Goal: Information Seeking & Learning: Check status

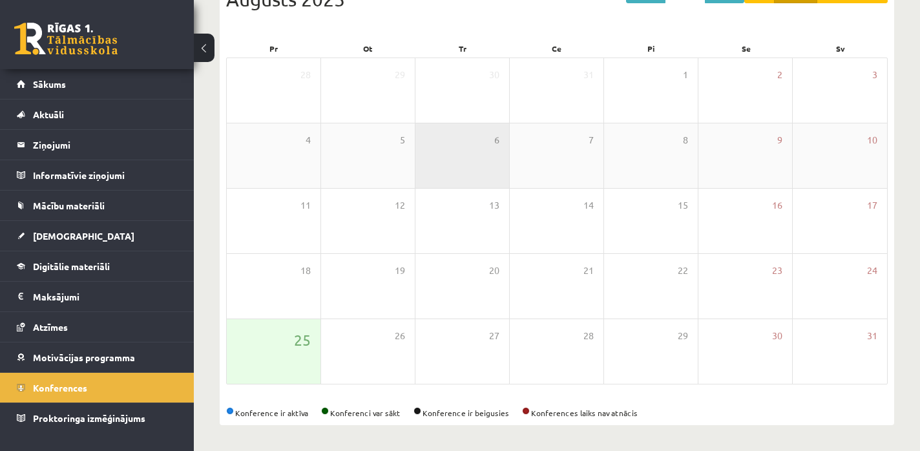
scroll to position [84, 0]
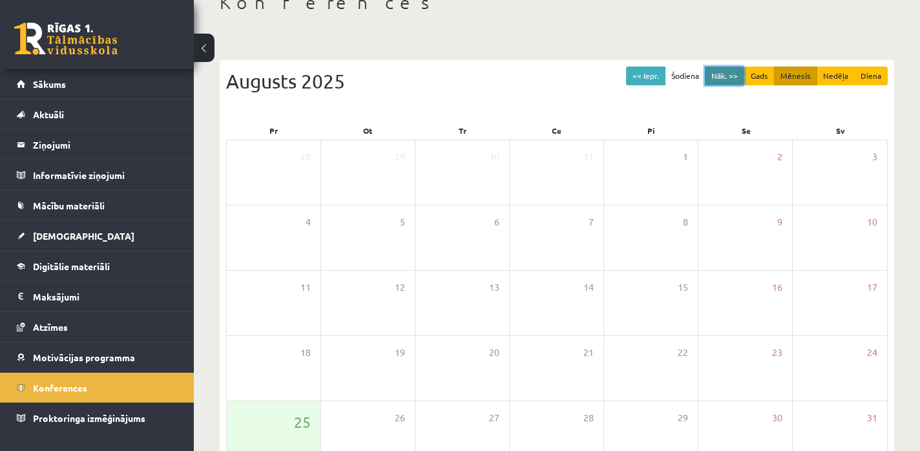
click at [717, 81] on button "Nāk. >>" at bounding box center [724, 76] width 39 height 19
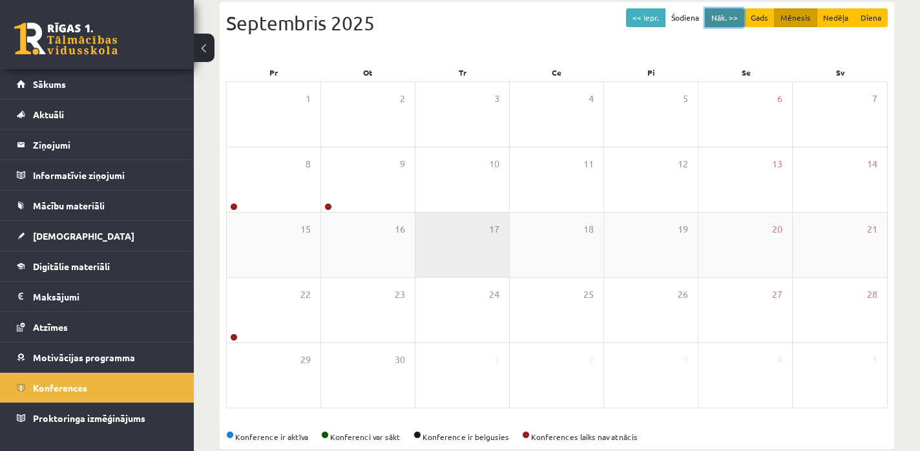
scroll to position [145, 0]
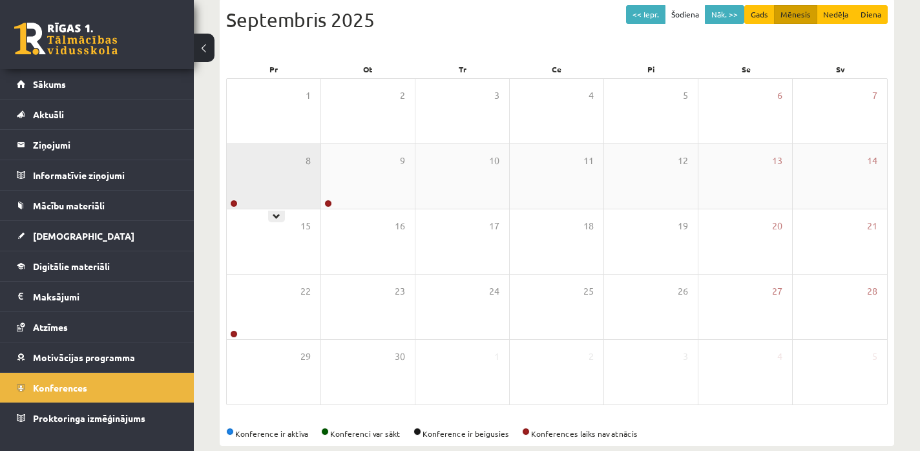
click at [242, 201] on div "8" at bounding box center [274, 176] width 94 height 65
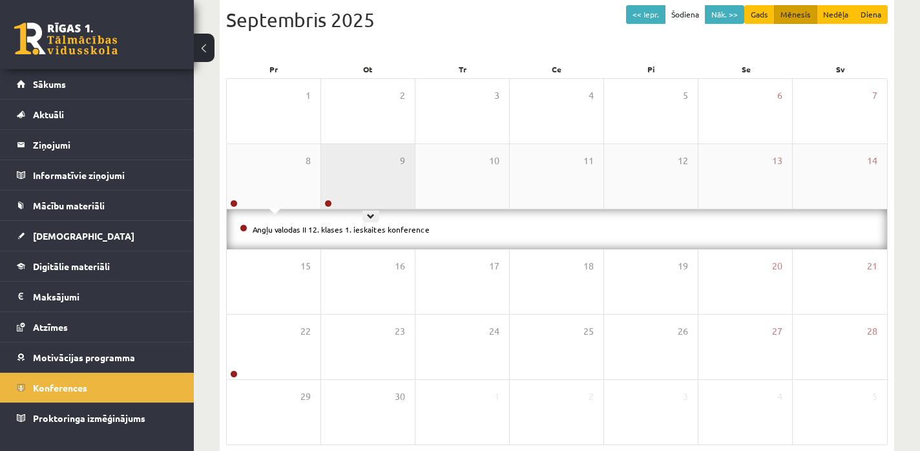
click at [352, 180] on div "9" at bounding box center [368, 176] width 94 height 65
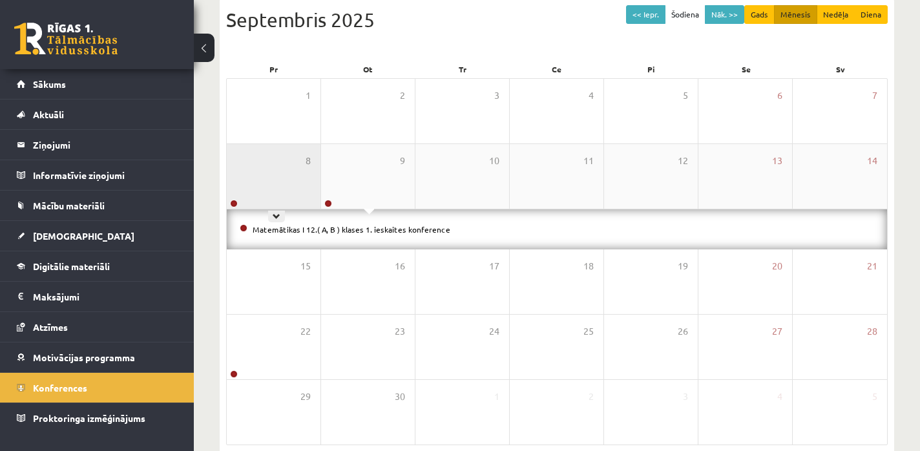
click at [278, 179] on div "8" at bounding box center [274, 176] width 94 height 65
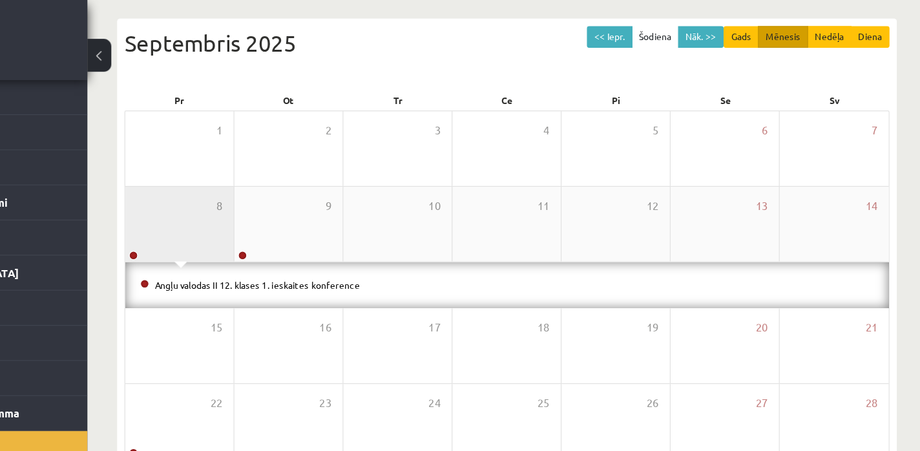
scroll to position [128, 0]
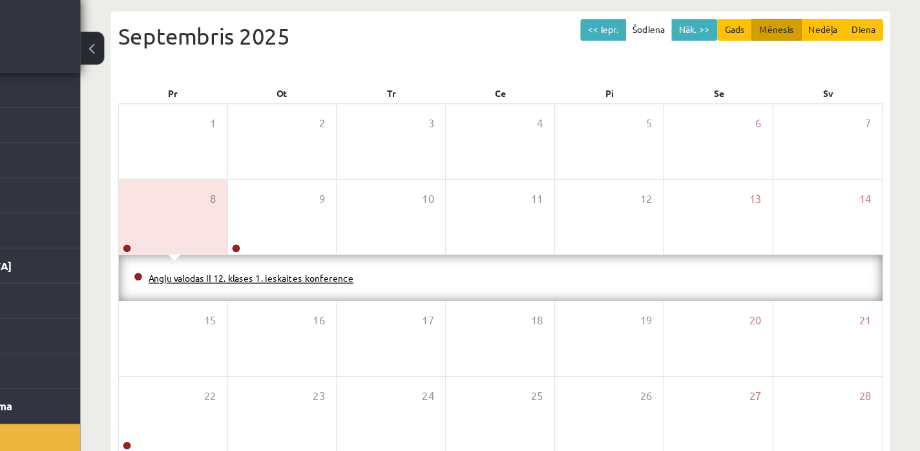
click at [317, 249] on link "Angļu valodas II 12. klases 1. ieskaites konference" at bounding box center [341, 247] width 177 height 10
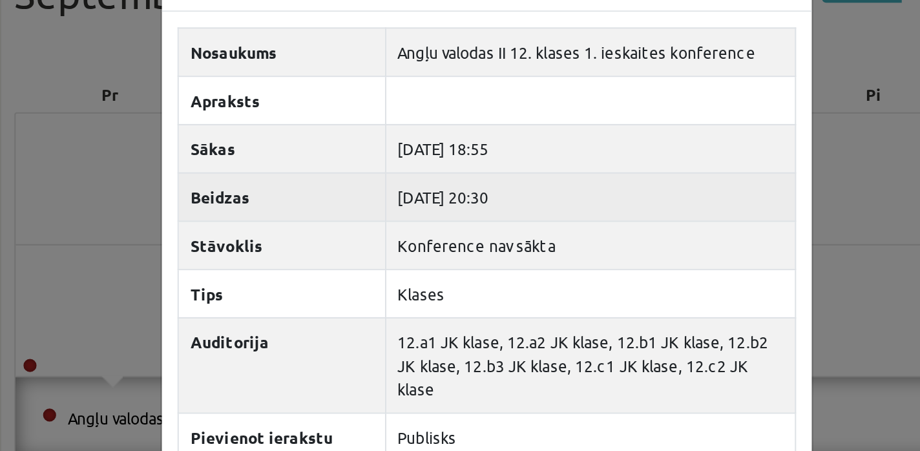
click at [309, 129] on th "Beidzas" at bounding box center [359, 137] width 103 height 24
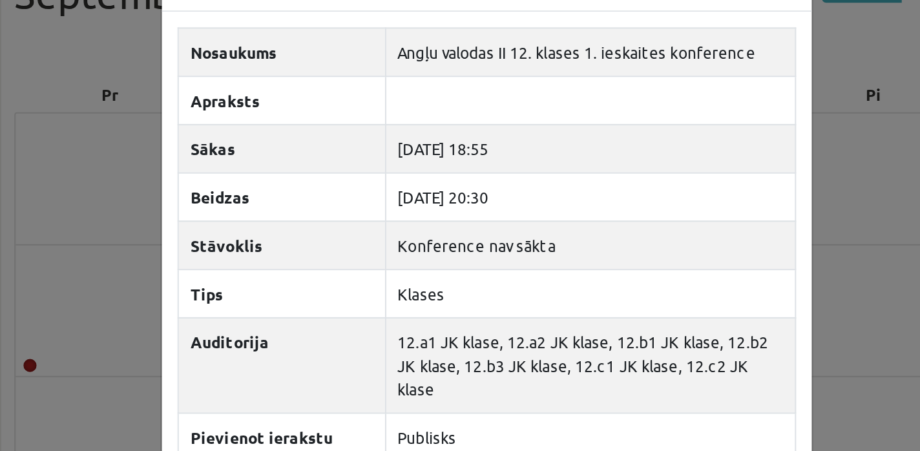
click at [274, 125] on div "Angļu valodas II 12. klases 1. ieskaites konference × Nosaukums Angļu valodas I…" at bounding box center [460, 225] width 920 height 451
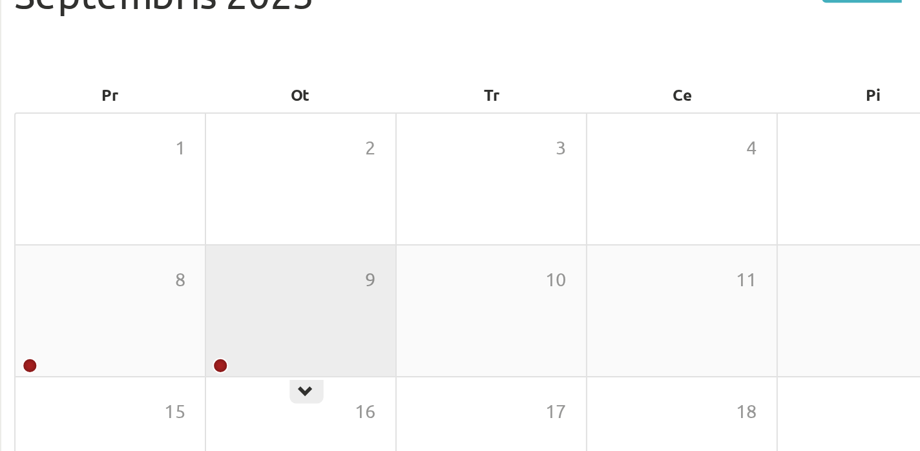
click at [357, 191] on div "9" at bounding box center [368, 194] width 94 height 65
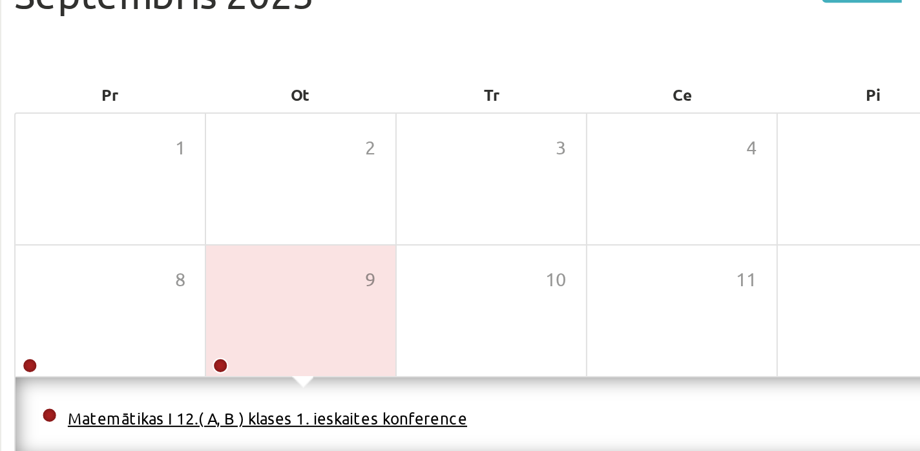
click at [338, 245] on link "Matemātikas I 12.( A, B ) klases 1. ieskaites konference" at bounding box center [352, 247] width 198 height 10
